Goal: Task Accomplishment & Management: Use online tool/utility

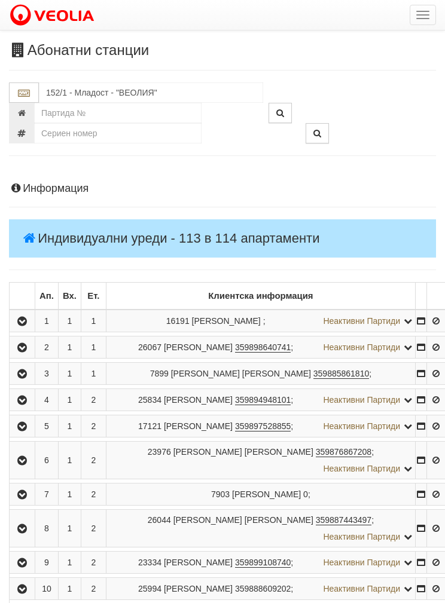
scroll to position [770, 0]
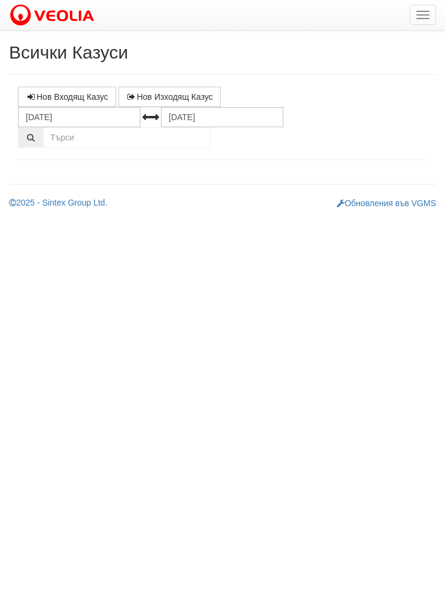
select select "1"
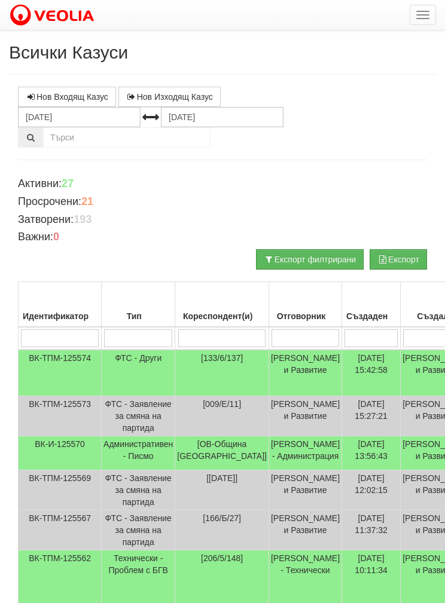
click at [218, 331] on input "search" at bounding box center [222, 338] width 88 height 18
type input "1"
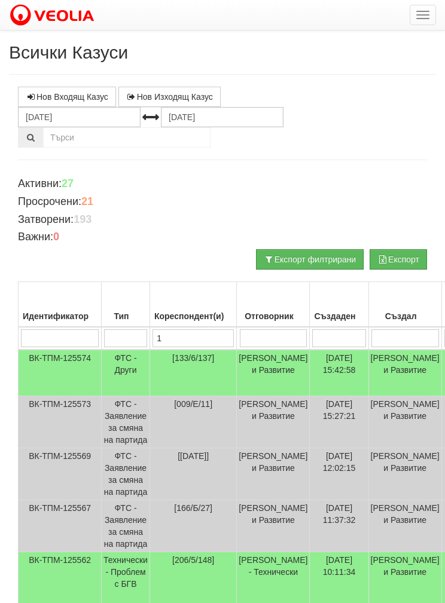
type input "15"
type input "152"
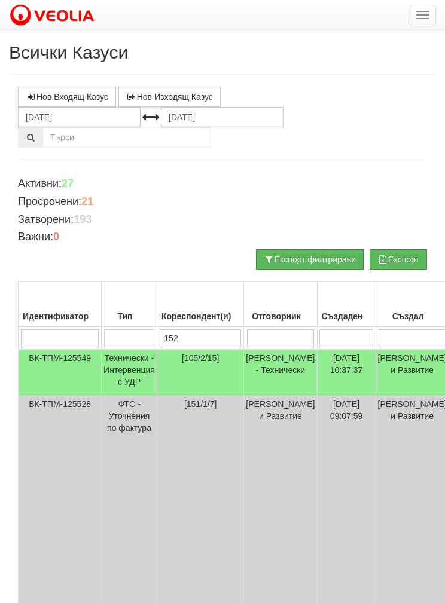
type input "152"
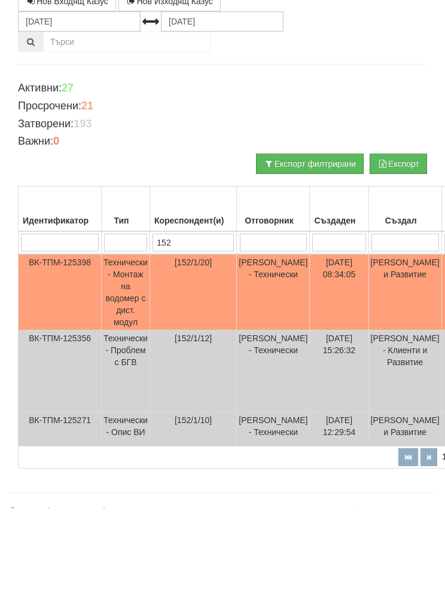
type input "152"
click at [124, 350] on td "Технически - Монтаж на водомер с дист. модул" at bounding box center [126, 388] width 48 height 77
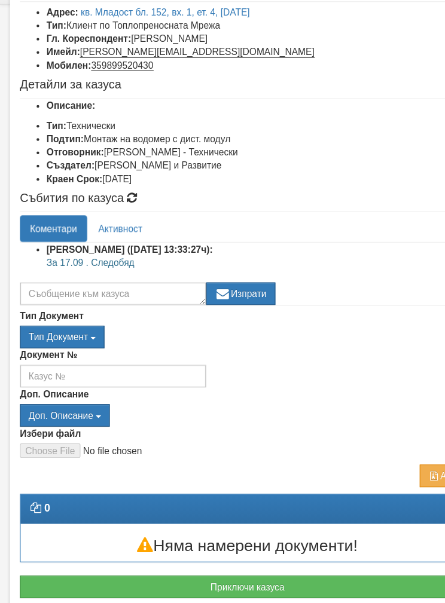
scroll to position [77, 0]
click at [216, 525] on button "Приключи казуса" at bounding box center [222, 535] width 409 height 20
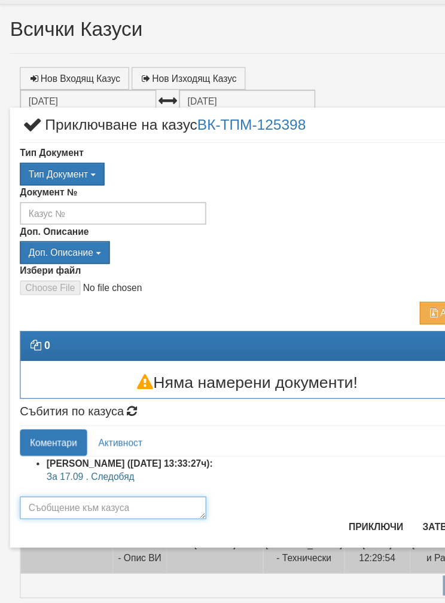
click at [124, 458] on textarea at bounding box center [101, 464] width 167 height 20
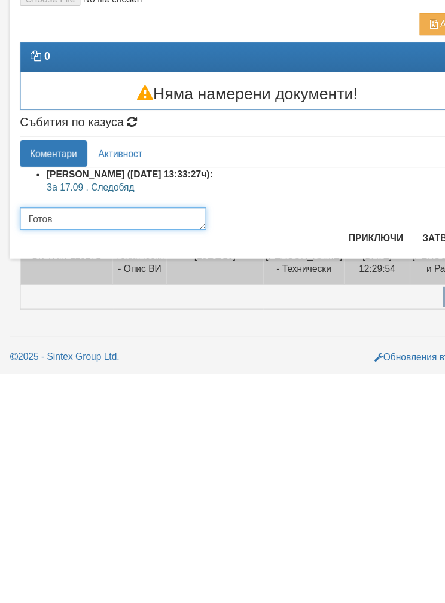
type textarea "Готов"
click at [338, 472] on button "Приключи" at bounding box center [337, 481] width 63 height 19
